Goal: Transaction & Acquisition: Purchase product/service

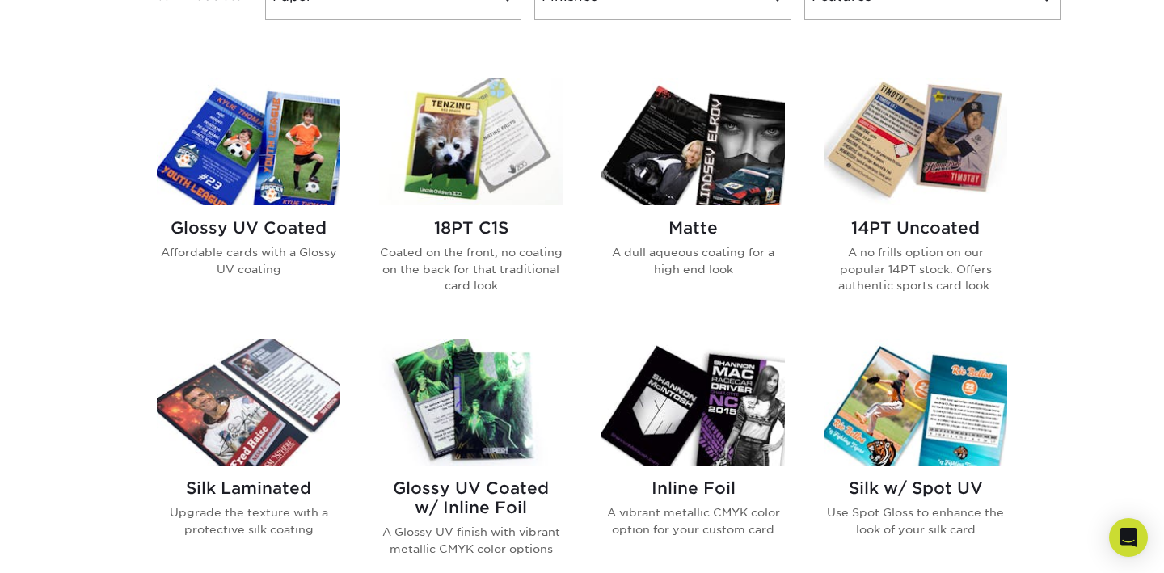
scroll to position [742, 0]
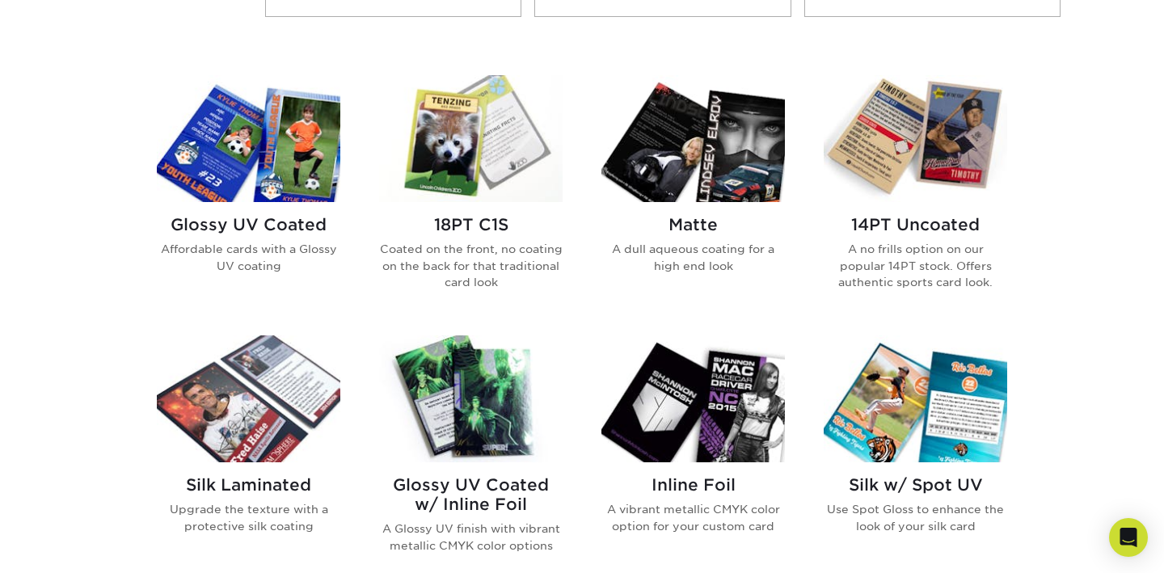
click at [919, 155] on img at bounding box center [916, 138] width 184 height 127
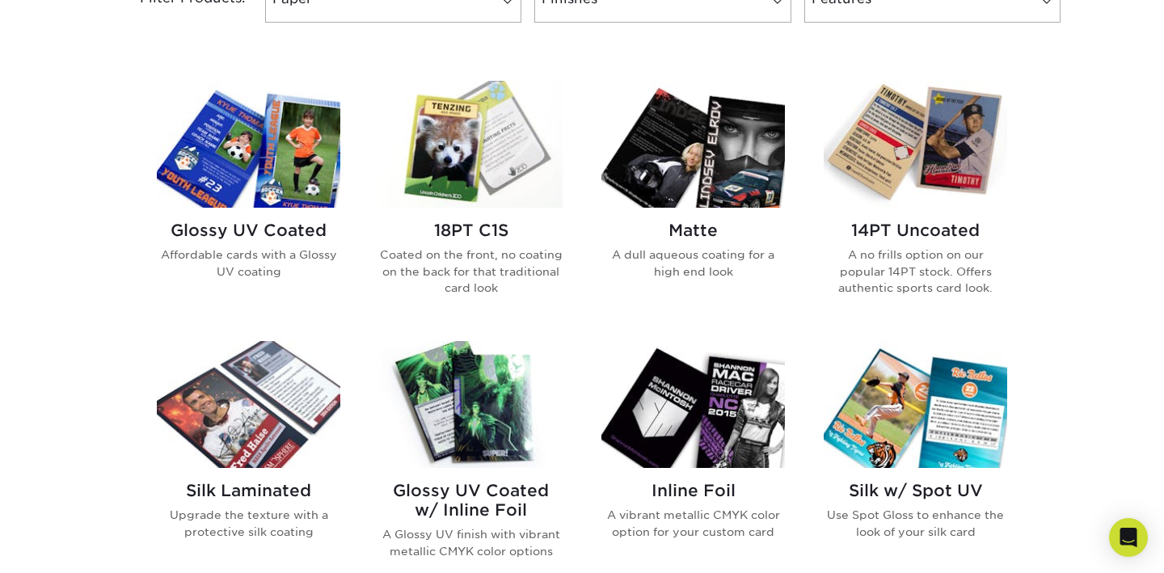
scroll to position [736, 0]
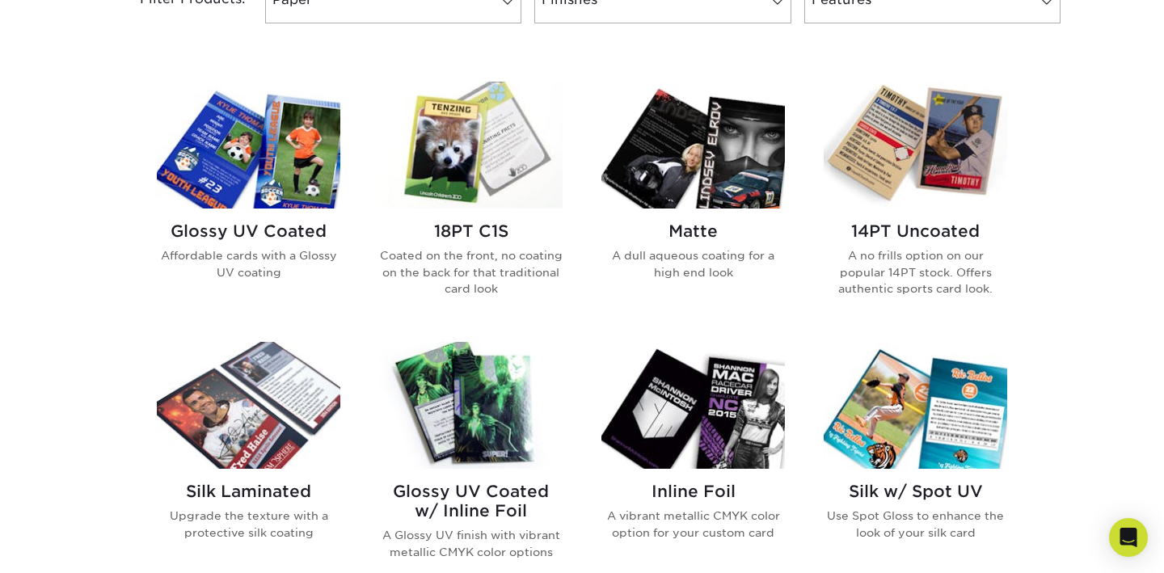
click at [465, 158] on img at bounding box center [471, 145] width 184 height 127
